Goal: Task Accomplishment & Management: Manage account settings

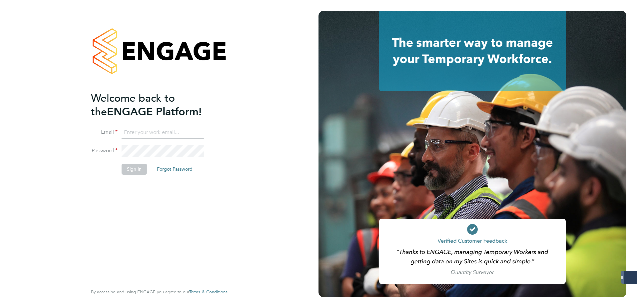
type input "[EMAIL_ADDRESS][PERSON_NAME][DOMAIN_NAME]"
click at [125, 167] on button "Sign In" at bounding box center [134, 168] width 25 height 11
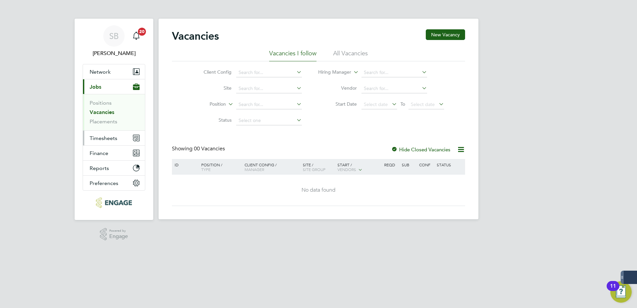
click at [102, 137] on span "Timesheets" at bounding box center [104, 138] width 28 height 6
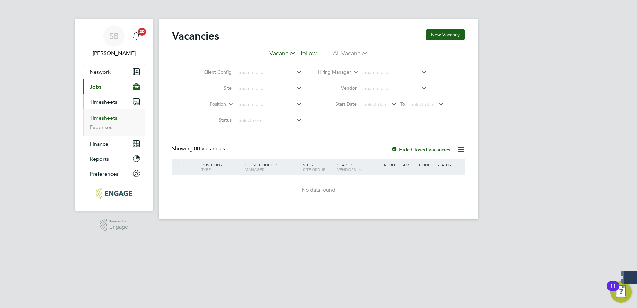
click at [98, 117] on link "Timesheets" at bounding box center [104, 118] width 28 height 6
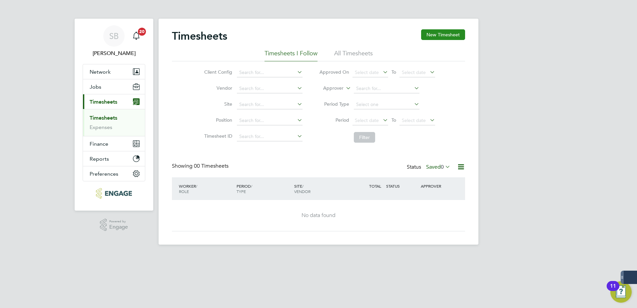
click at [437, 34] on button "New Timesheet" at bounding box center [443, 34] width 44 height 11
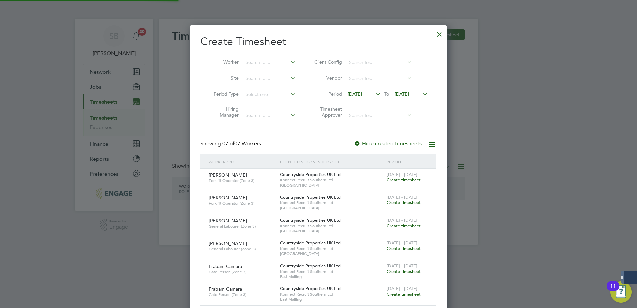
scroll to position [453, 258]
click at [439, 36] on div at bounding box center [439, 33] width 12 height 12
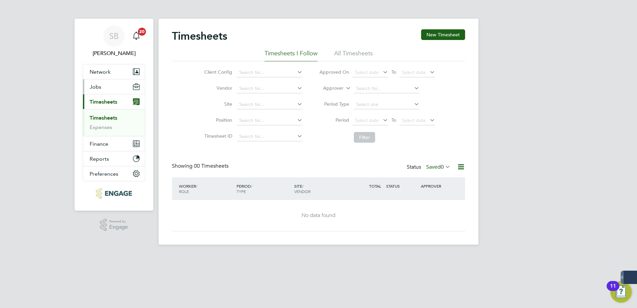
click at [98, 87] on span "Jobs" at bounding box center [96, 87] width 12 height 6
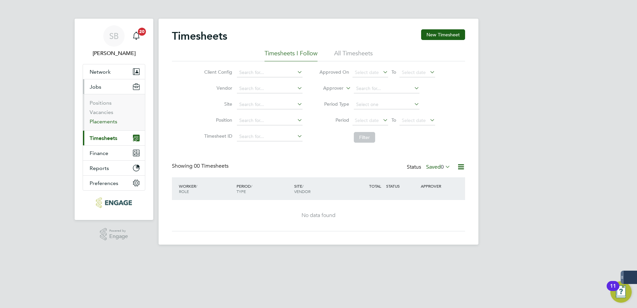
click at [99, 122] on link "Placements" at bounding box center [104, 121] width 28 height 6
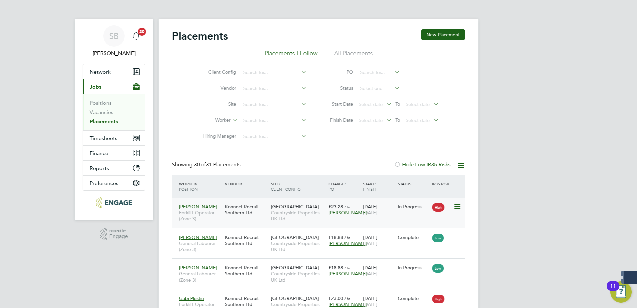
click at [457, 207] on icon at bounding box center [456, 206] width 7 height 8
click at [413, 220] on li "Show change log" at bounding box center [426, 221] width 68 height 9
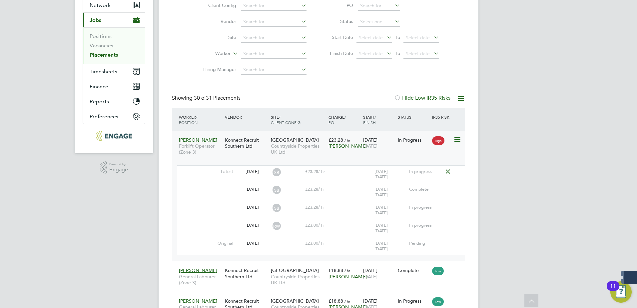
click at [320, 143] on span "Countryside Properties UK Ltd" at bounding box center [298, 149] width 54 height 12
click at [366, 145] on span "[DATE]" at bounding box center [370, 146] width 14 height 6
click at [100, 55] on link "Placements" at bounding box center [104, 55] width 28 height 6
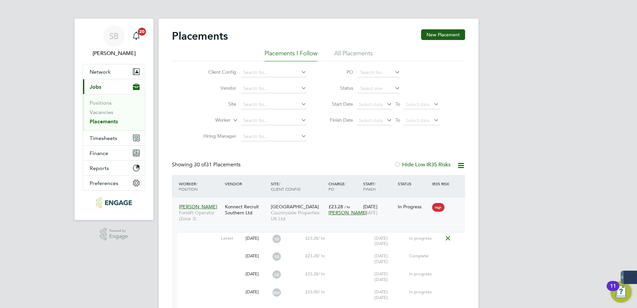
click at [103, 122] on link "Placements" at bounding box center [104, 121] width 28 height 6
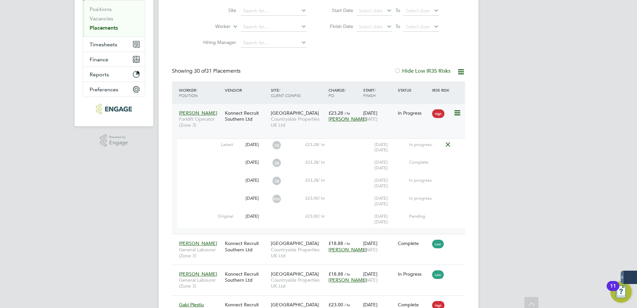
scroll to position [100, 0]
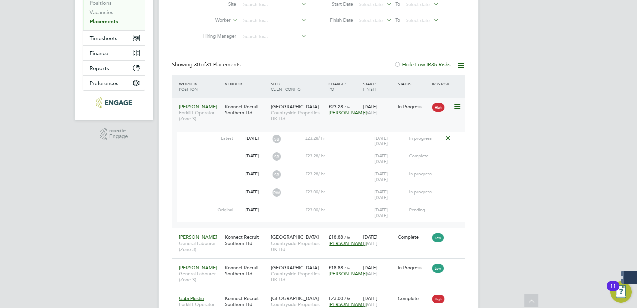
click at [263, 108] on div "Konnect Recruit Southern Ltd" at bounding box center [246, 109] width 46 height 19
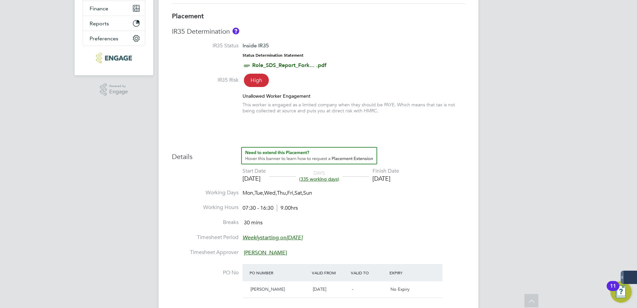
click at [332, 178] on span "(335 working days)" at bounding box center [319, 179] width 40 height 6
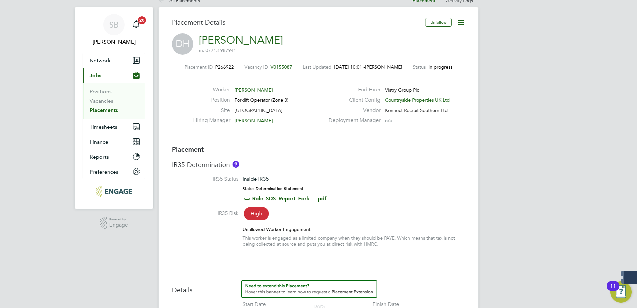
click at [461, 23] on icon at bounding box center [460, 22] width 8 height 8
click at [437, 37] on li "Edit Placement e" at bounding box center [439, 37] width 49 height 9
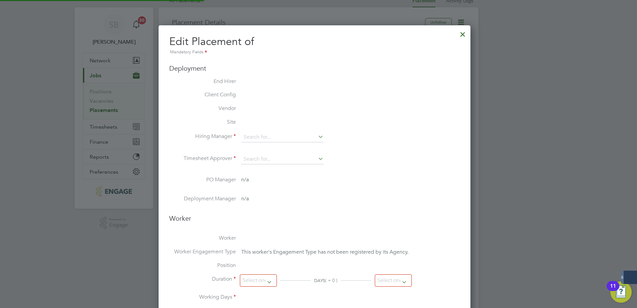
type input "Thomas Church"
type input "20 Jan 2025"
type input "20 Dec 2025"
type input "07:30"
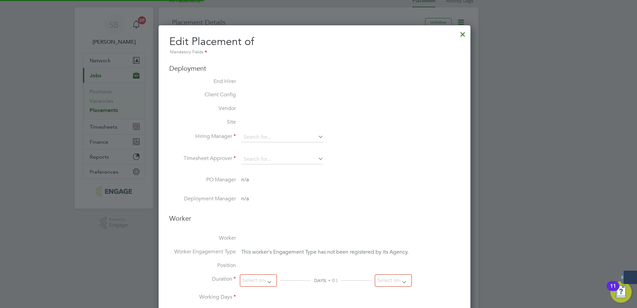
type input "16:30"
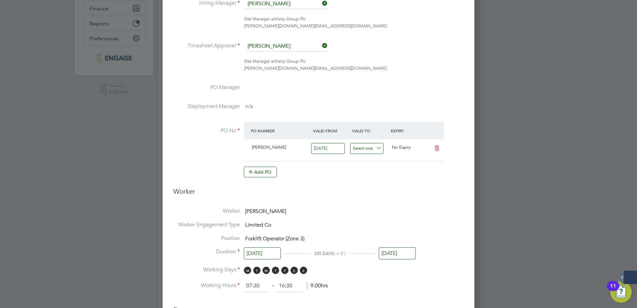
click at [372, 146] on input at bounding box center [367, 148] width 34 height 11
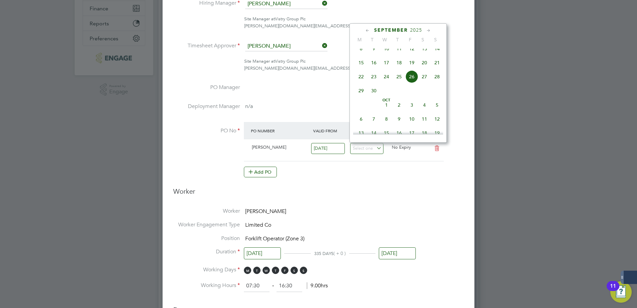
click at [413, 52] on span "12" at bounding box center [411, 48] width 13 height 13
type input "12 Sep 2025"
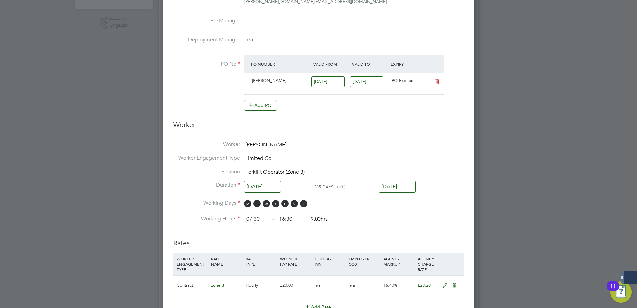
click at [400, 186] on input "[DATE]" at bounding box center [397, 186] width 37 height 12
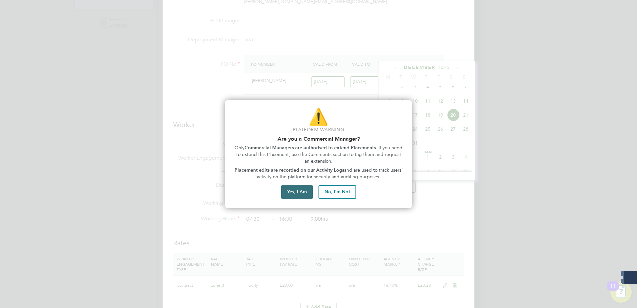
click at [303, 192] on button "Yes, I Am" at bounding box center [297, 191] width 32 height 13
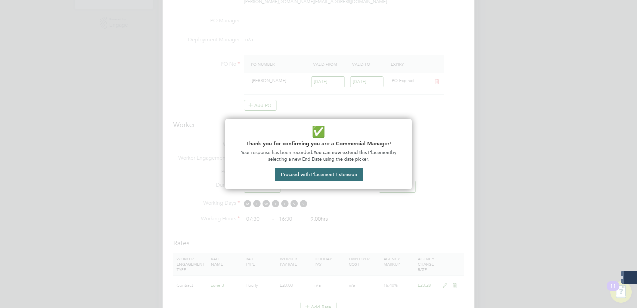
click at [338, 177] on button "Proceed with Placement Extension" at bounding box center [319, 174] width 88 height 13
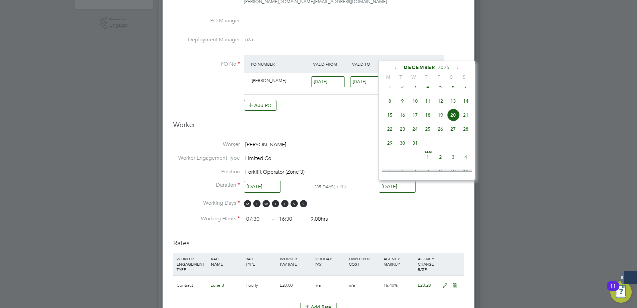
click at [395, 68] on icon at bounding box center [396, 67] width 6 height 7
click at [394, 67] on icon at bounding box center [396, 67] width 6 height 7
click at [452, 111] on span "13" at bounding box center [452, 108] width 13 height 13
type input "[DATE]"
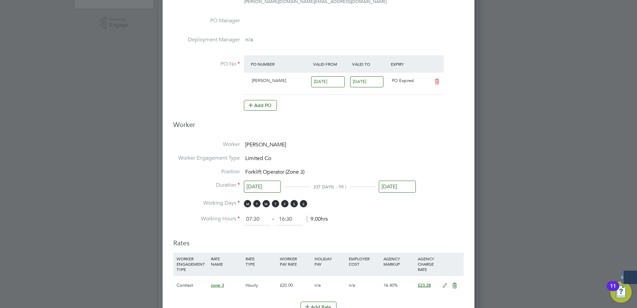
click at [339, 147] on li "Worker David Harris" at bounding box center [318, 148] width 290 height 14
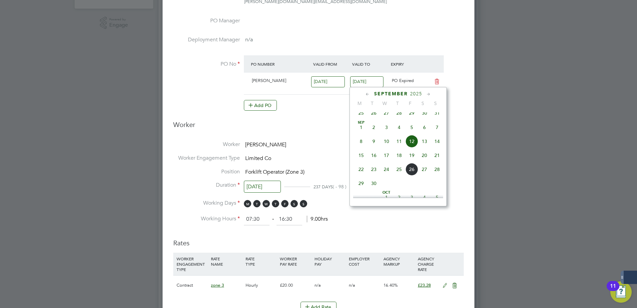
drag, startPoint x: 367, startPoint y: 82, endPoint x: 310, endPoint y: 82, distance: 57.3
click at [310, 82] on div "HOTTE 02 Sep 2024 12 Sep 2025 PO Expired" at bounding box center [344, 84] width 200 height 22
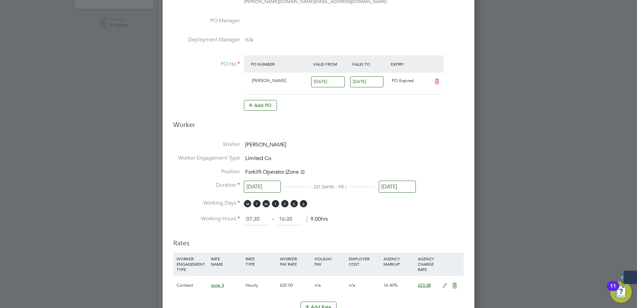
click at [377, 84] on input "12 Sep 2025" at bounding box center [367, 81] width 34 height 11
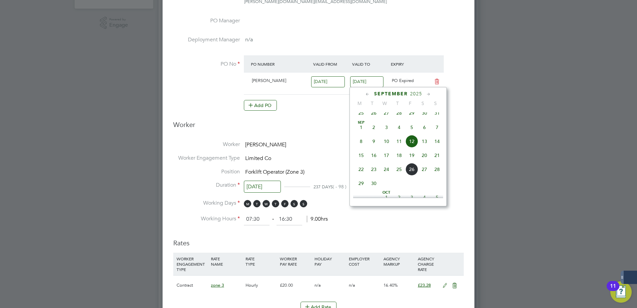
click at [377, 81] on input "12 Sep 2025" at bounding box center [367, 81] width 34 height 11
click at [429, 94] on icon at bounding box center [428, 94] width 6 height 7
click at [428, 94] on icon at bounding box center [428, 94] width 6 height 7
click at [422, 143] on span "20" at bounding box center [424, 136] width 13 height 13
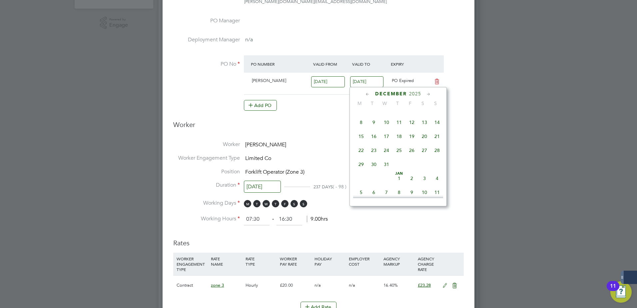
type input "20 Dec 2025"
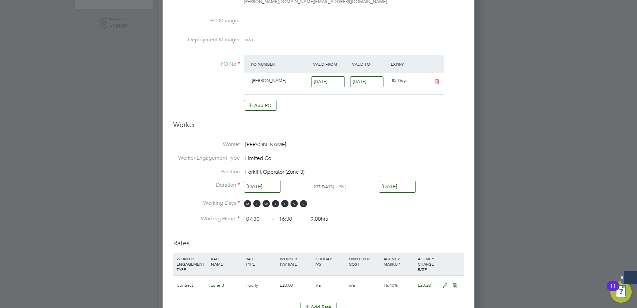
click at [335, 130] on h3 "Worker" at bounding box center [318, 127] width 290 height 14
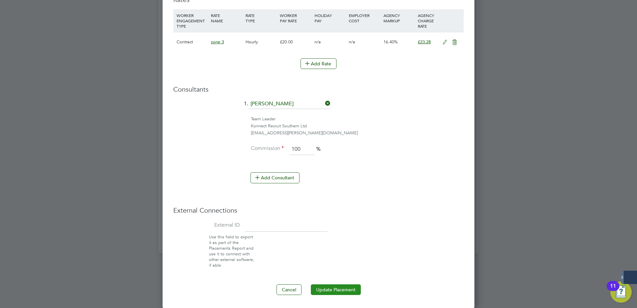
click at [328, 287] on button "Update Placement" at bounding box center [336, 289] width 50 height 11
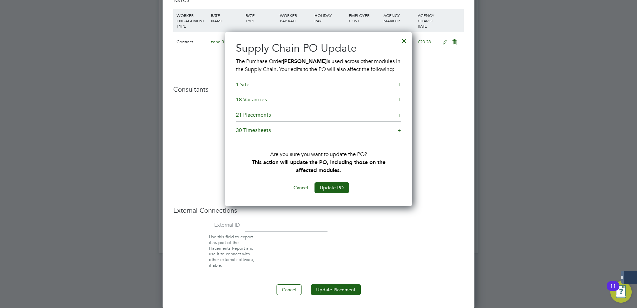
click at [298, 187] on button "Cancel" at bounding box center [300, 187] width 25 height 11
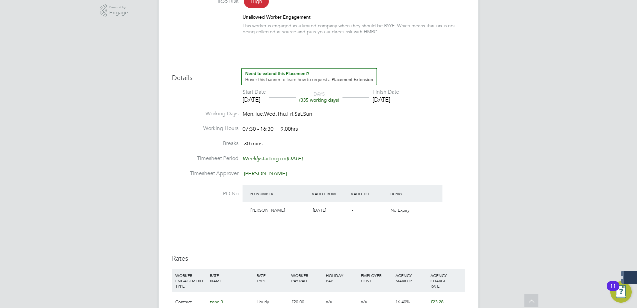
scroll to position [211, 0]
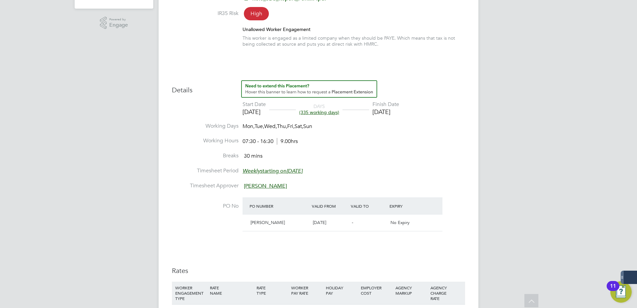
click at [339, 114] on span "(335 working days)" at bounding box center [319, 112] width 40 height 6
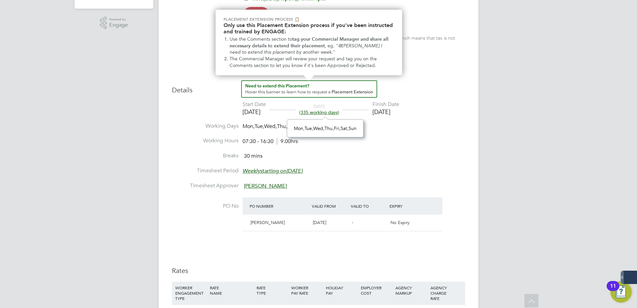
click at [320, 87] on img "How to extend a Placement?" at bounding box center [309, 88] width 136 height 17
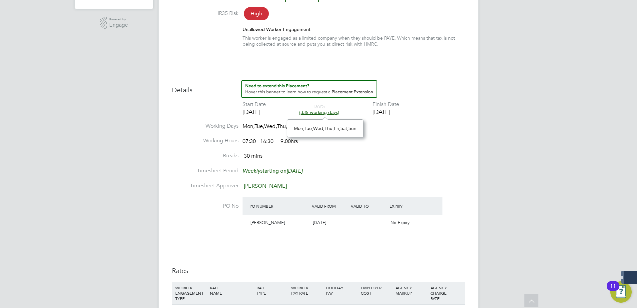
click at [264, 94] on img "How to extend a Placement?" at bounding box center [309, 88] width 136 height 17
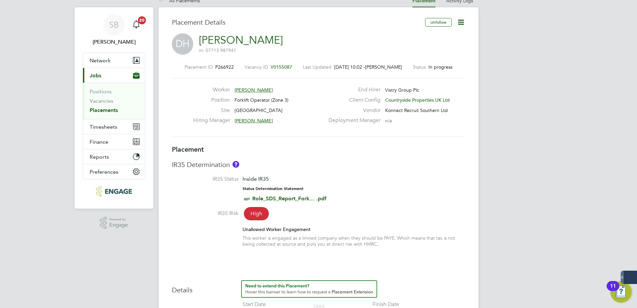
click at [462, 24] on icon at bounding box center [460, 22] width 8 height 8
click at [436, 37] on li "Edit Placement e" at bounding box center [439, 37] width 49 height 9
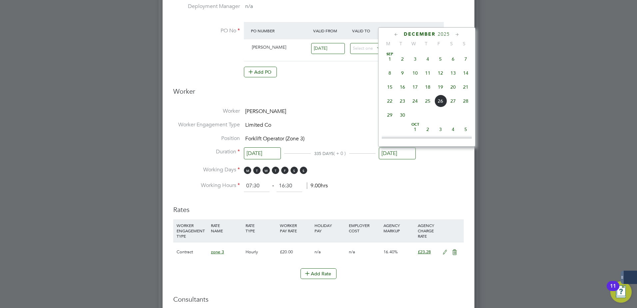
click at [394, 150] on input "20 Dec 2025" at bounding box center [397, 153] width 37 height 12
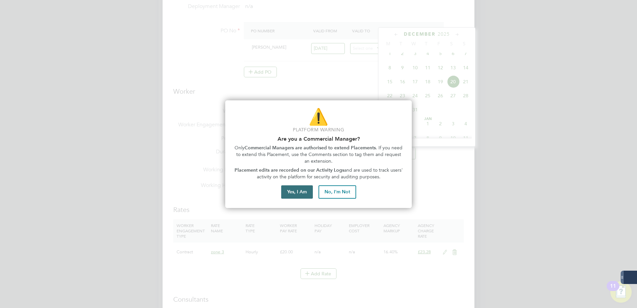
click at [293, 192] on button "Yes, I Am" at bounding box center [297, 191] width 32 height 13
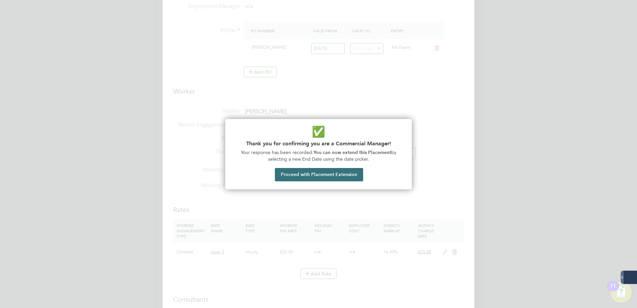
click at [307, 177] on button "Proceed with Placement Extension" at bounding box center [319, 174] width 88 height 13
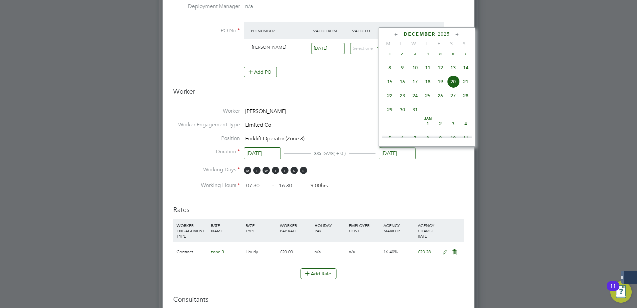
click at [395, 32] on icon at bounding box center [396, 34] width 6 height 7
click at [395, 34] on icon at bounding box center [396, 34] width 6 height 7
click at [452, 78] on span "13" at bounding box center [452, 75] width 13 height 13
type input "[DATE]"
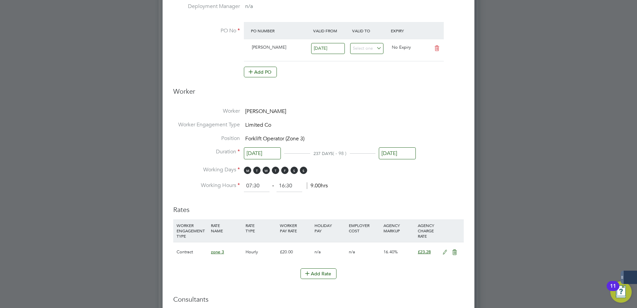
click at [353, 89] on h3 "Worker" at bounding box center [318, 94] width 290 height 14
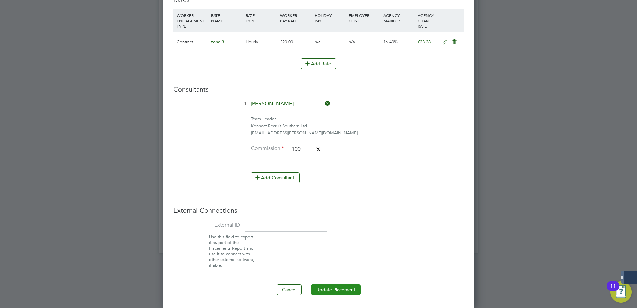
click at [333, 289] on button "Update Placement" at bounding box center [336, 289] width 50 height 11
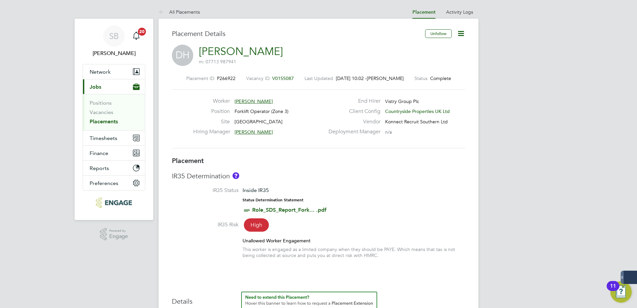
click at [107, 121] on link "Placements" at bounding box center [104, 121] width 28 height 6
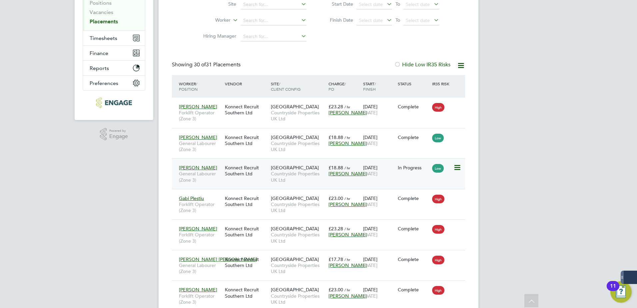
click at [414, 169] on div "In Progress" at bounding box center [413, 167] width 31 height 6
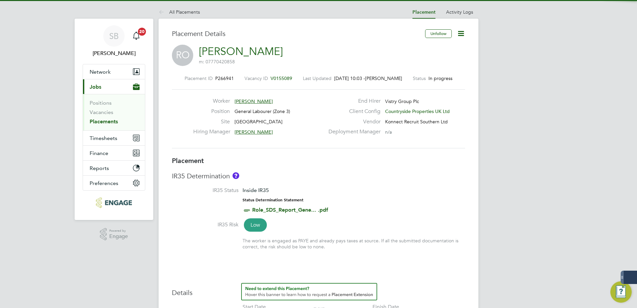
click at [460, 33] on icon at bounding box center [460, 33] width 8 height 8
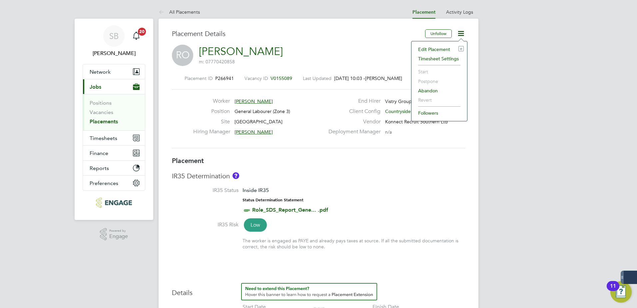
click at [428, 48] on li "Edit Placement e" at bounding box center [439, 49] width 49 height 9
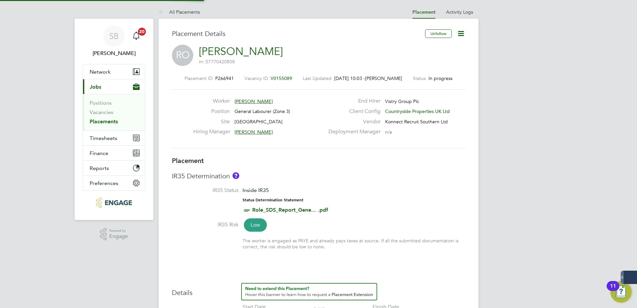
type input "[PERSON_NAME]"
type input "[DATE]"
type input "07:30"
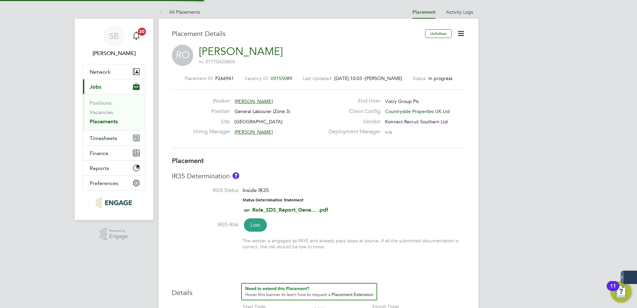
type input "16:30"
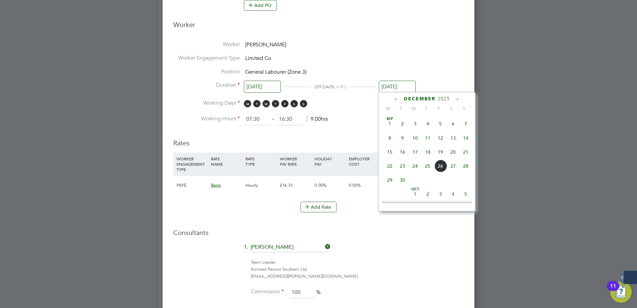
click at [399, 88] on input "[DATE]" at bounding box center [397, 87] width 37 height 12
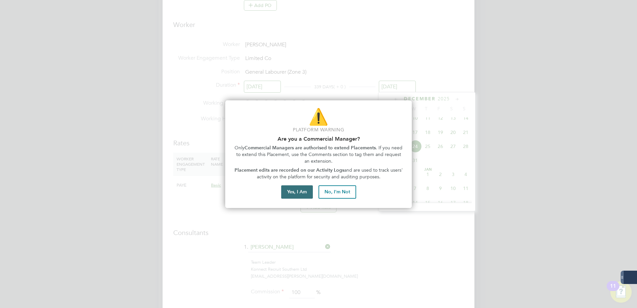
click at [299, 191] on button "Yes, I Am" at bounding box center [297, 191] width 32 height 13
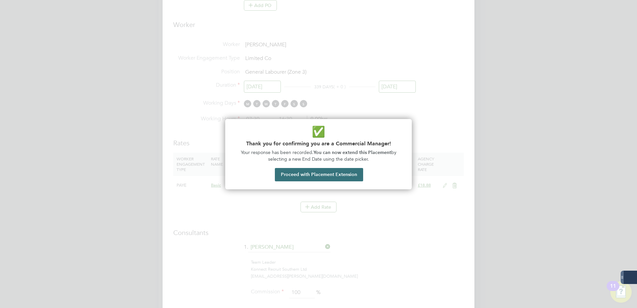
click at [322, 172] on button "Proceed with Placement Extension" at bounding box center [319, 174] width 88 height 13
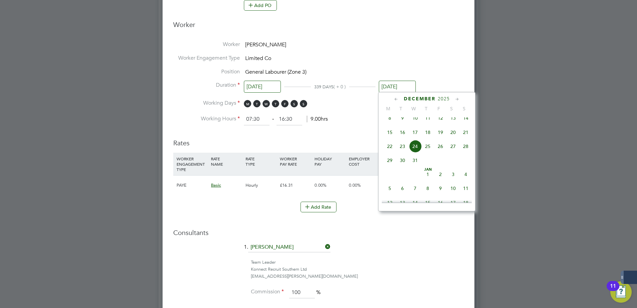
click at [395, 98] on icon at bounding box center [396, 99] width 6 height 7
click at [455, 141] on span "13" at bounding box center [452, 139] width 13 height 13
type input "[DATE]"
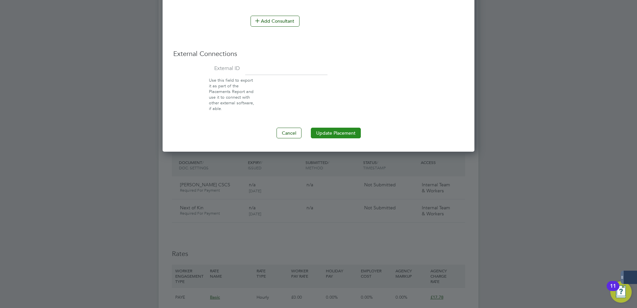
click at [338, 133] on button "Update Placement" at bounding box center [336, 133] width 50 height 11
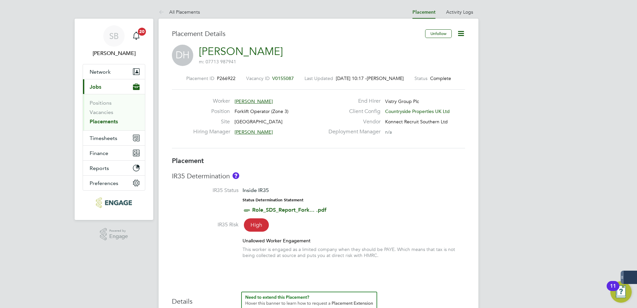
click at [101, 122] on link "Placements" at bounding box center [104, 121] width 28 height 6
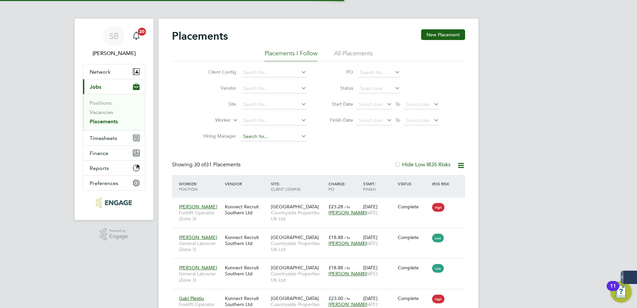
scroll to position [3, 3]
